Goal: Task Accomplishment & Management: Use online tool/utility

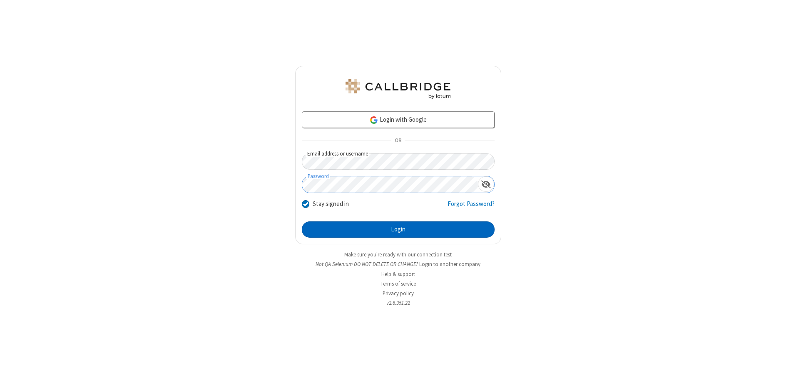
click at [398, 229] on button "Login" at bounding box center [398, 229] width 193 height 17
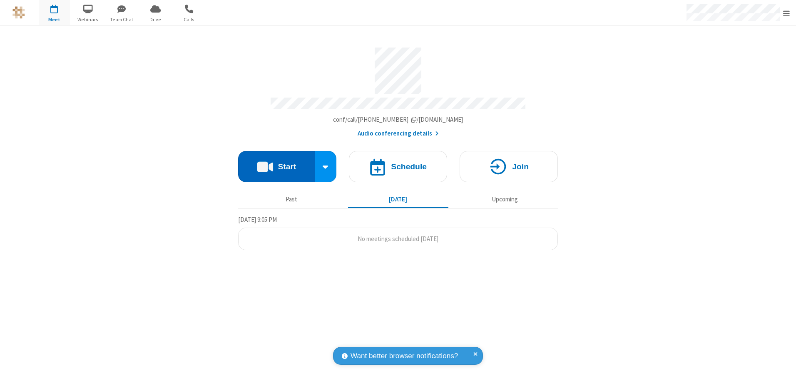
click at [277, 163] on button "Start" at bounding box center [276, 166] width 77 height 31
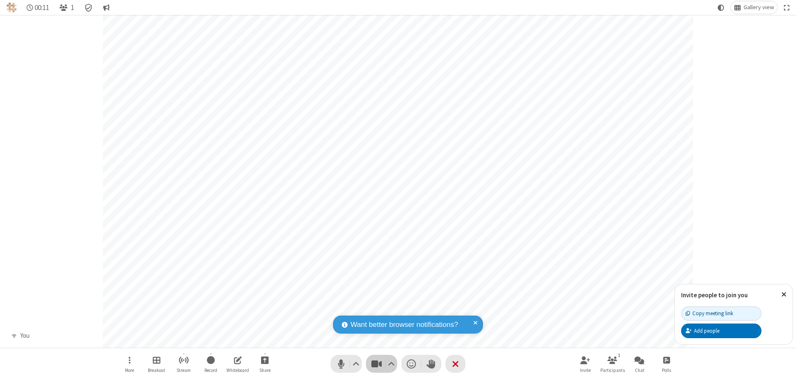
click at [377, 363] on span "Stop video (Alt+V)" at bounding box center [376, 363] width 12 height 12
click at [377, 363] on span "Start video (Alt+V)" at bounding box center [376, 363] width 12 height 12
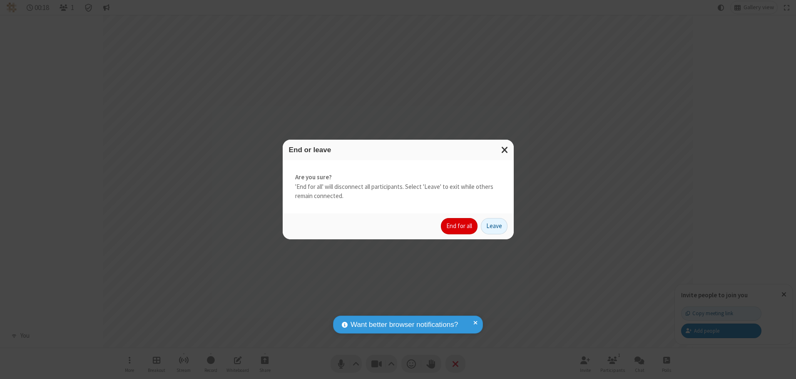
click at [460, 226] on button "End for all" at bounding box center [459, 226] width 37 height 17
